Goal: Find specific page/section: Find specific page/section

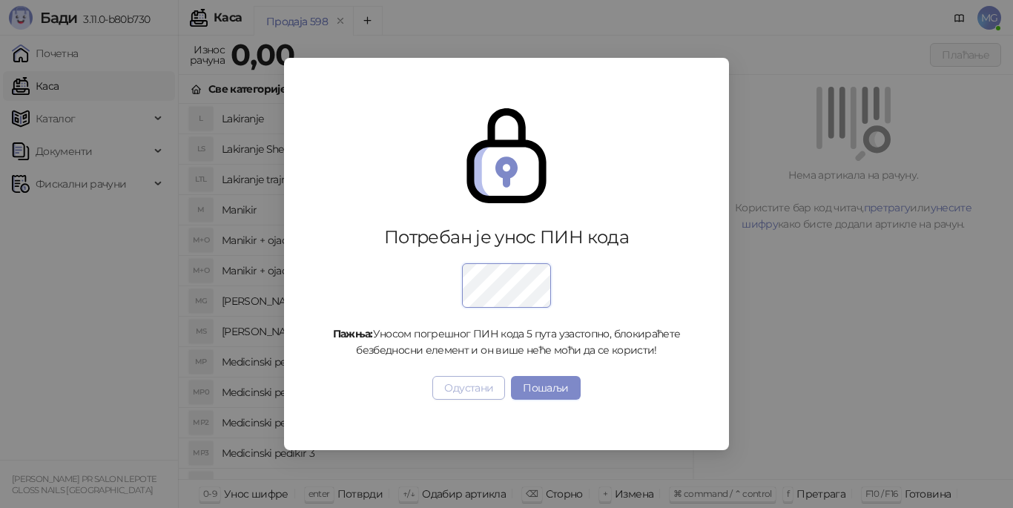
click at [461, 383] on button "Одустани" at bounding box center [468, 388] width 73 height 24
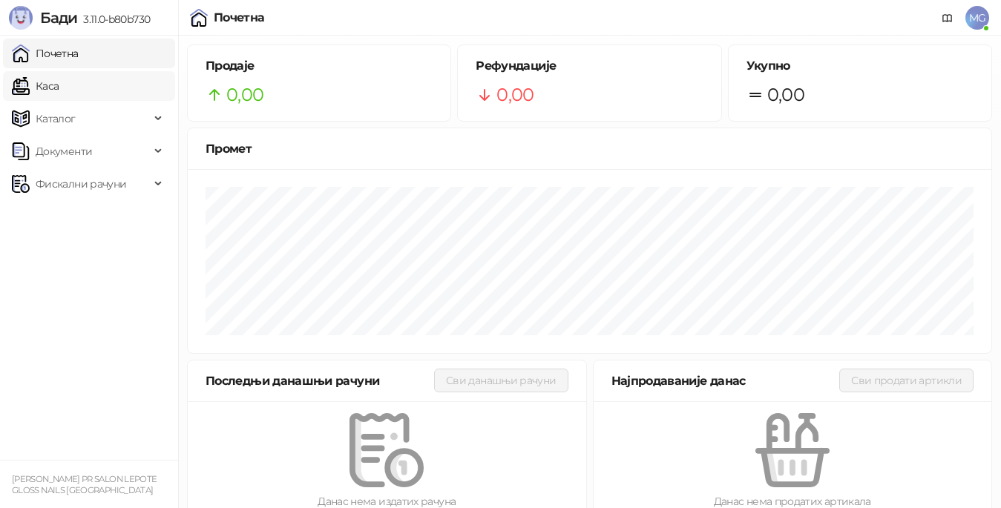
click at [18, 85] on link "Каса" at bounding box center [35, 86] width 47 height 30
